Goal: Information Seeking & Learning: Learn about a topic

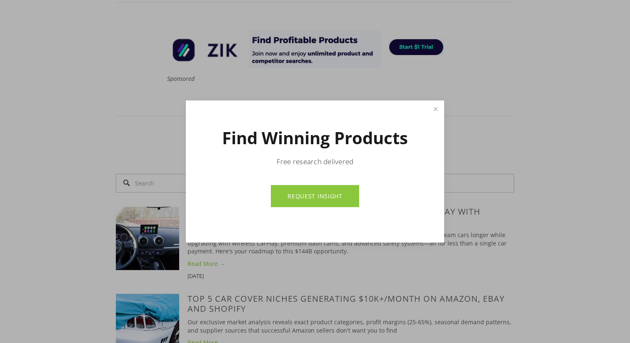
scroll to position [504, 0]
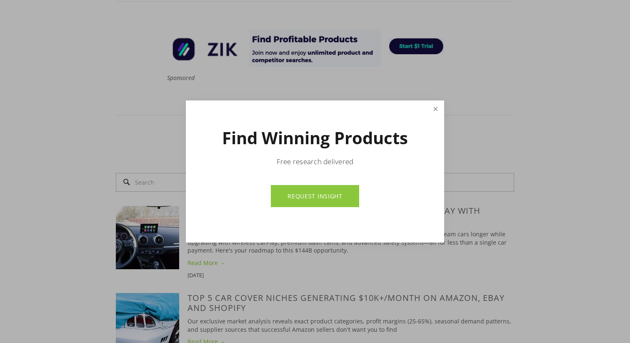
click at [434, 108] on link "Close" at bounding box center [435, 109] width 15 height 15
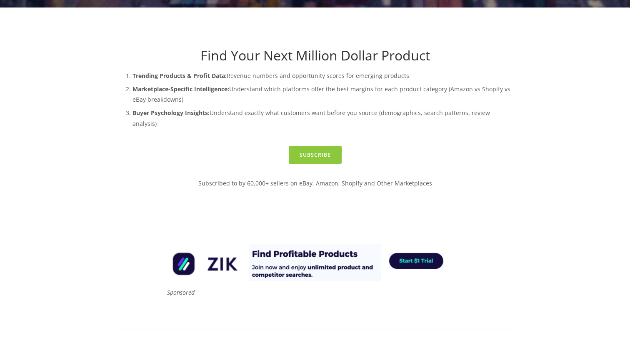
scroll to position [0, 0]
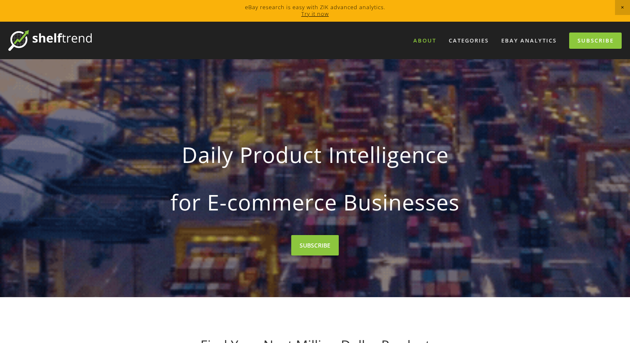
click at [426, 42] on link "About" at bounding box center [425, 41] width 34 height 14
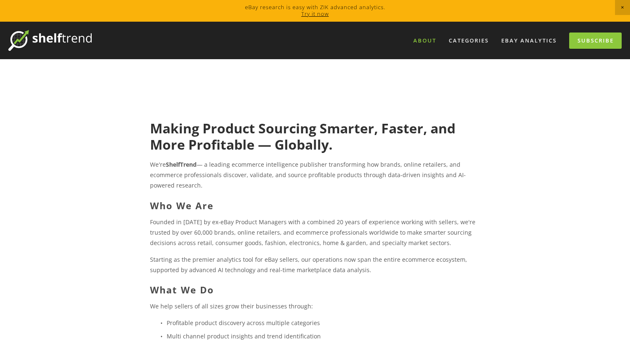
click at [175, 165] on strong "ShelfTrend" at bounding box center [181, 164] width 31 height 8
copy strong "ShelfTrend"
